Goal: Information Seeking & Learning: Learn about a topic

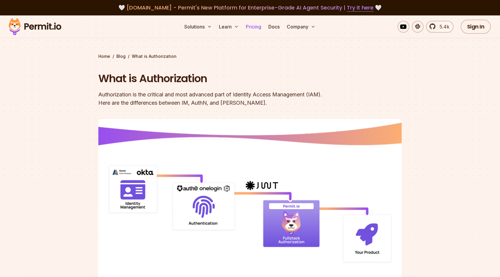
click at [253, 29] on link "Pricing" at bounding box center [254, 27] width 20 height 12
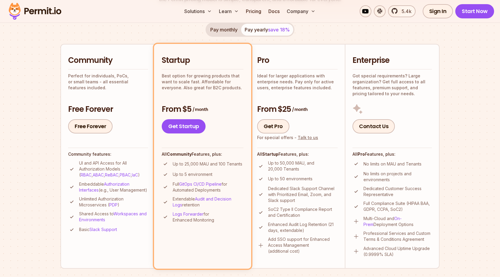
scroll to position [137, 0]
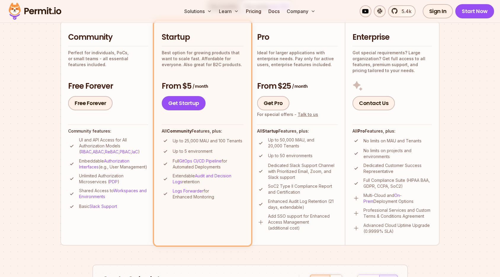
click at [203, 142] on p "Up to 25,000 MAU and 100 Tenants" at bounding box center [208, 141] width 70 height 6
click at [203, 143] on p "Up to 25,000 MAU and 100 Tenants" at bounding box center [208, 141] width 70 height 6
click at [191, 144] on li "Up to 25,000 MAU and 100 Tenants" at bounding box center [203, 140] width 82 height 7
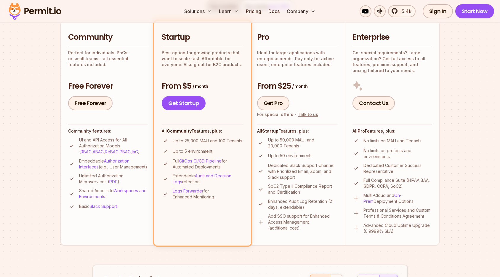
click at [189, 142] on p "Up to 25,000 MAU and 100 Tenants" at bounding box center [208, 141] width 70 height 6
click at [192, 143] on p "Up to 25,000 MAU and 100 Tenants" at bounding box center [208, 141] width 70 height 6
click at [196, 143] on p "Up to 25,000 MAU and 100 Tenants" at bounding box center [208, 141] width 70 height 6
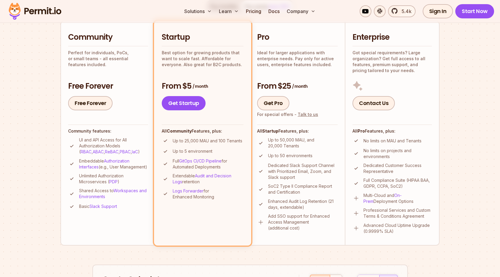
click at [203, 138] on p "Up to 25,000 MAU and 100 Tenants" at bounding box center [208, 141] width 70 height 6
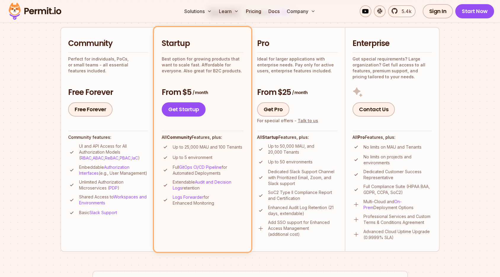
scroll to position [130, 0]
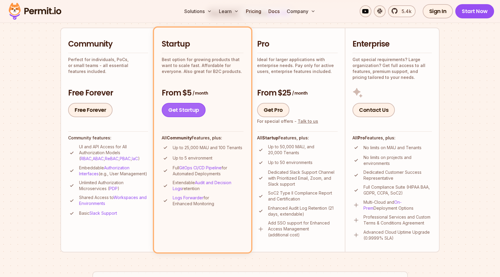
click at [191, 108] on link "Get Startup" at bounding box center [184, 110] width 44 height 14
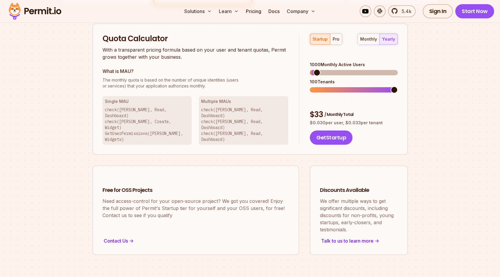
scroll to position [378, 0]
click at [334, 39] on div "pro" at bounding box center [336, 39] width 7 height 6
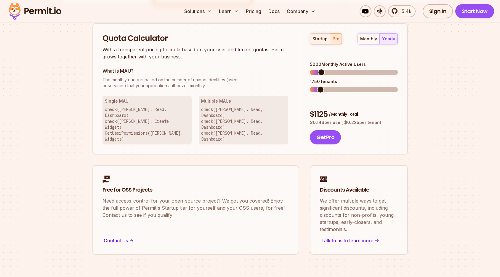
click at [322, 39] on div "startup" at bounding box center [320, 39] width 15 height 6
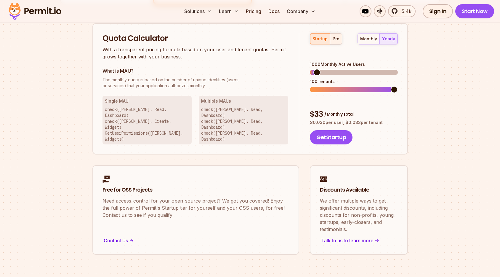
click at [334, 39] on div "pro" at bounding box center [336, 39] width 7 height 6
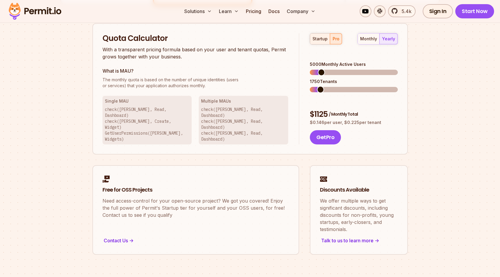
click at [327, 40] on div "startup" at bounding box center [320, 39] width 15 height 6
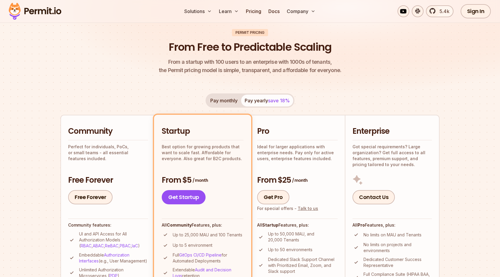
scroll to position [0, 0]
